Goal: Information Seeking & Learning: Learn about a topic

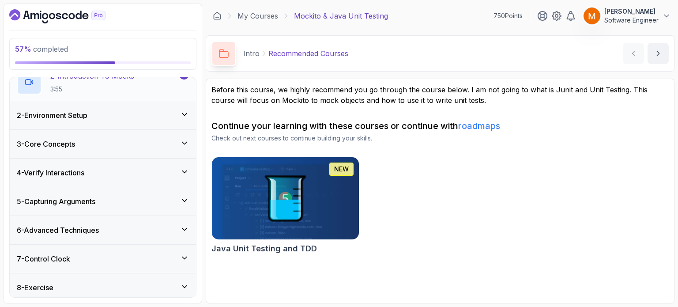
scroll to position [79, 0]
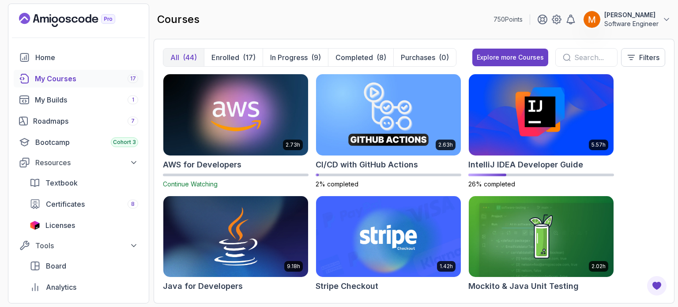
click at [575, 57] on input "text" at bounding box center [593, 57] width 36 height 11
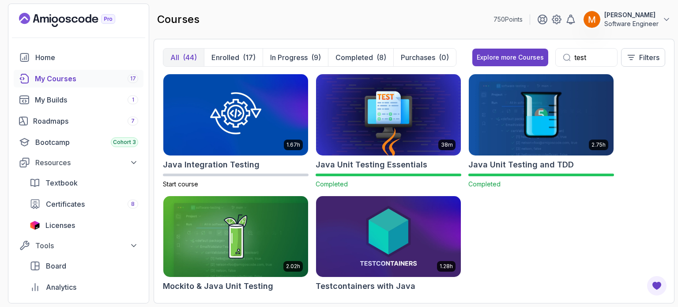
type input "test"
